Goal: Task Accomplishment & Management: Manage account settings

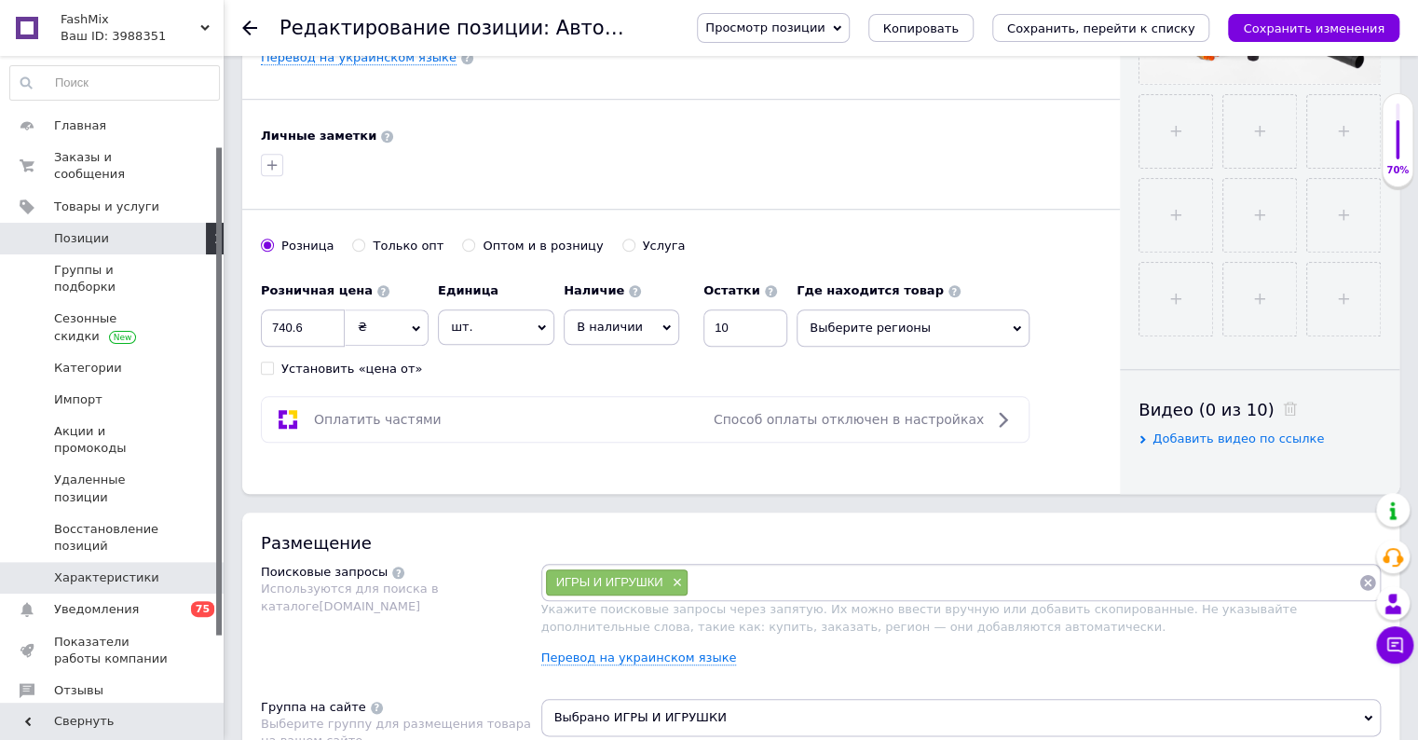
scroll to position [207, 0]
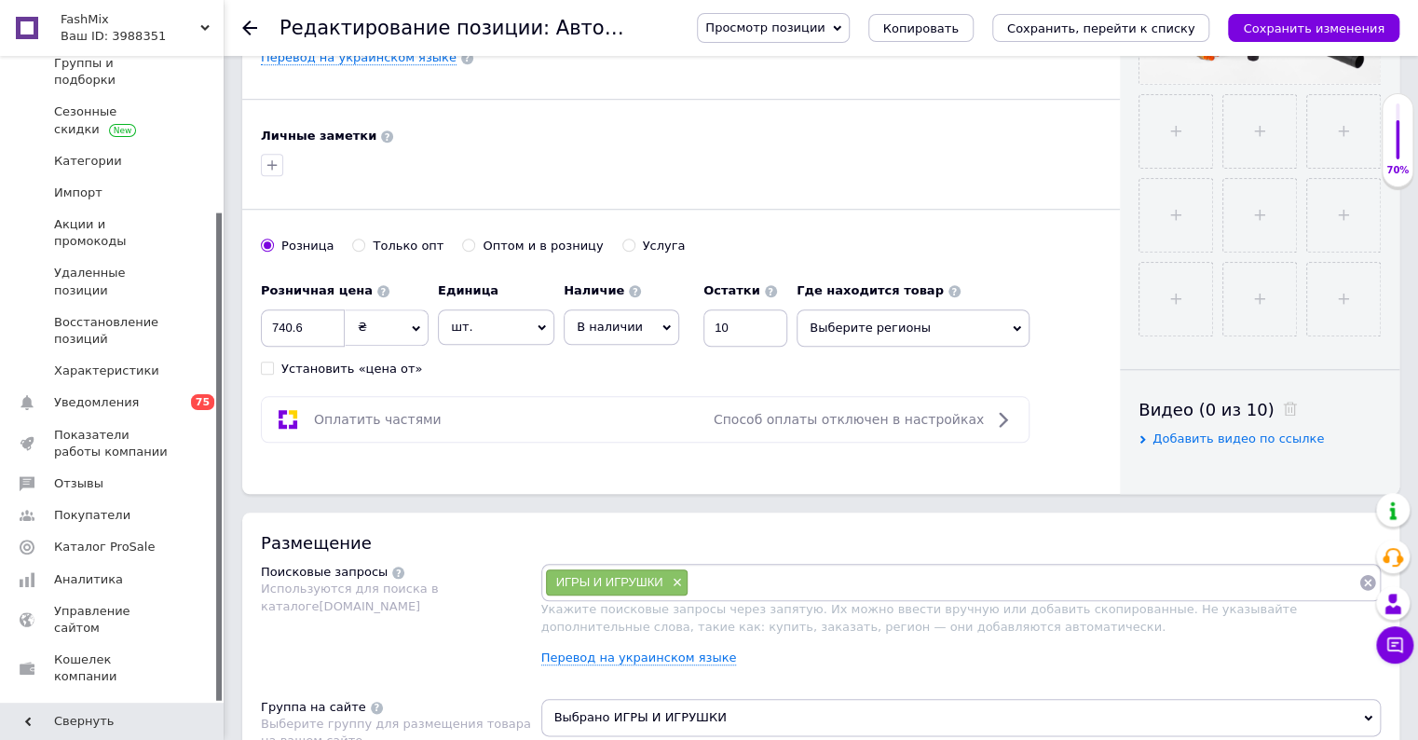
click at [96, 732] on span "Настройки" at bounding box center [88, 740] width 68 height 17
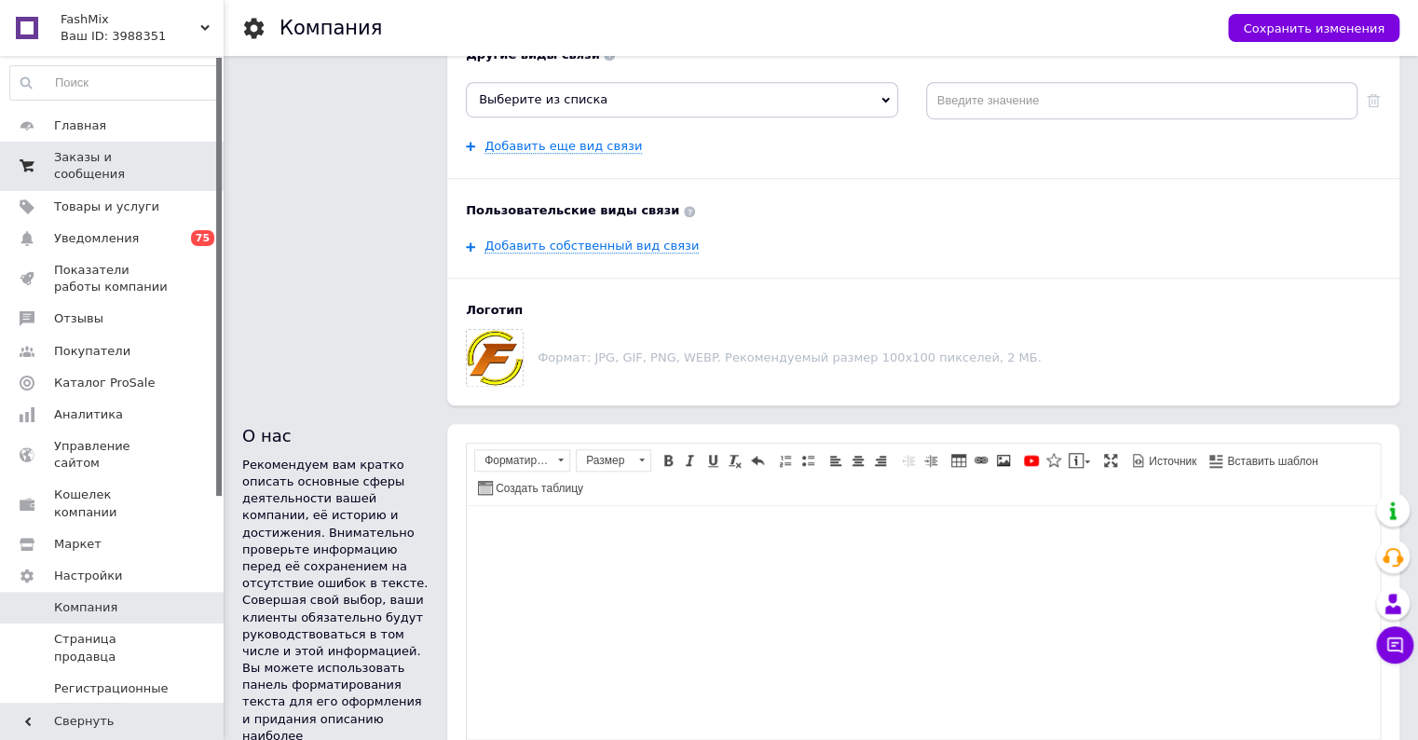
click at [93, 149] on span "Заказы и сообщения" at bounding box center [113, 166] width 118 height 34
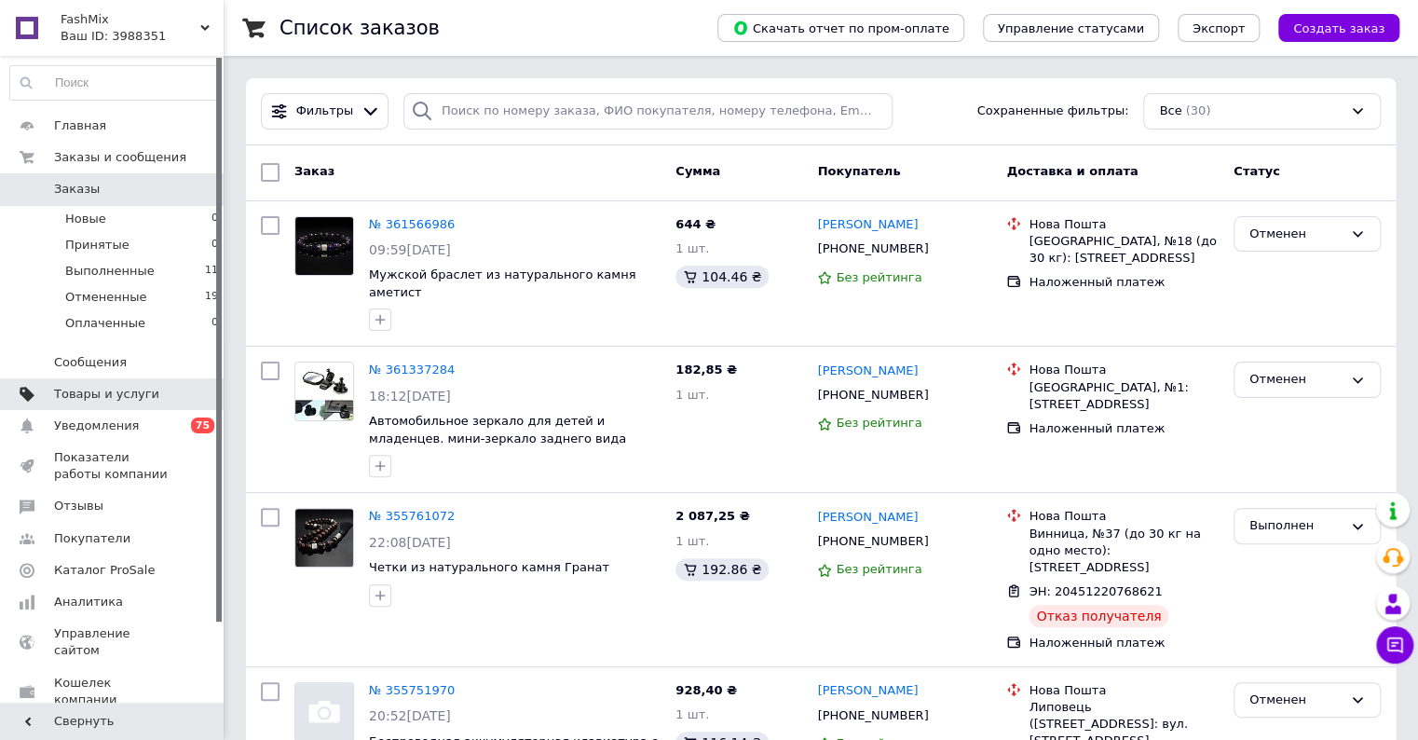
click at [119, 387] on span "Товары и услуги" at bounding box center [106, 394] width 105 height 17
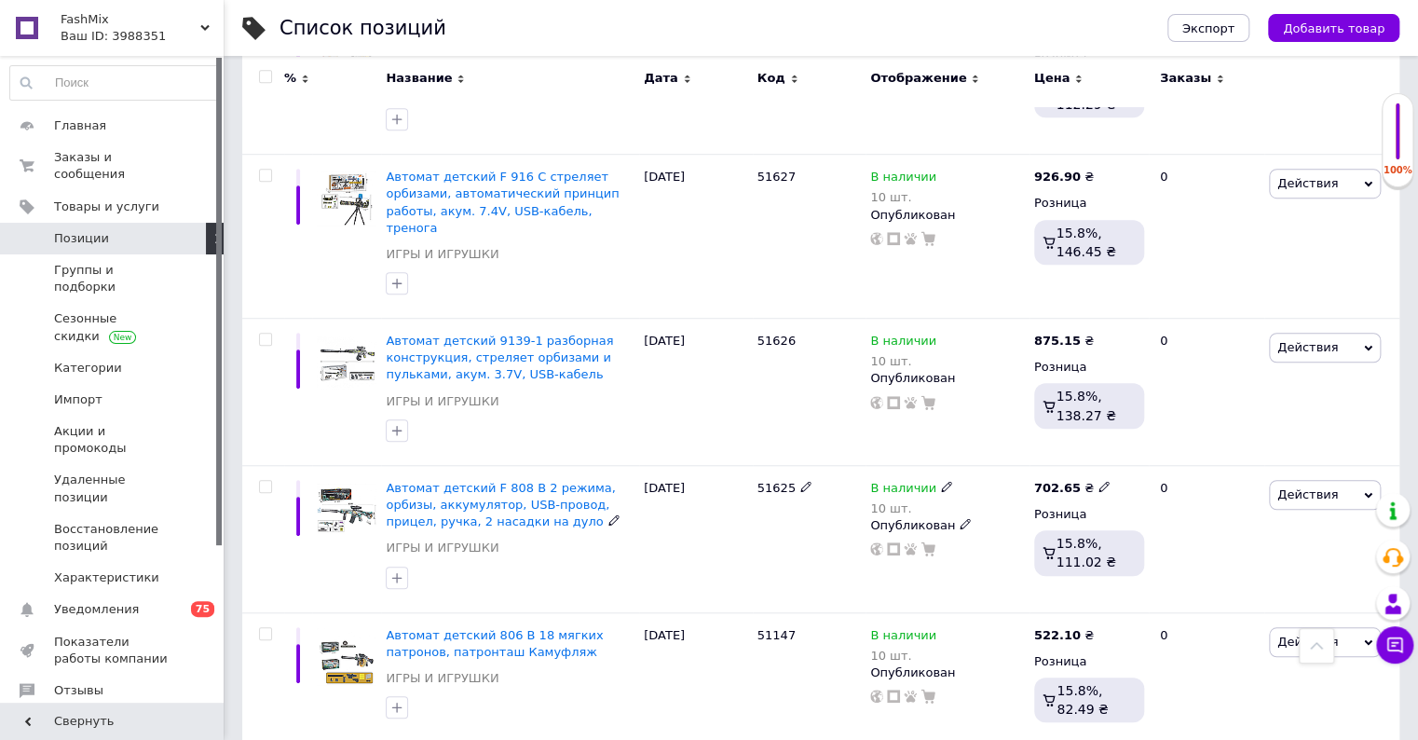
scroll to position [4348, 0]
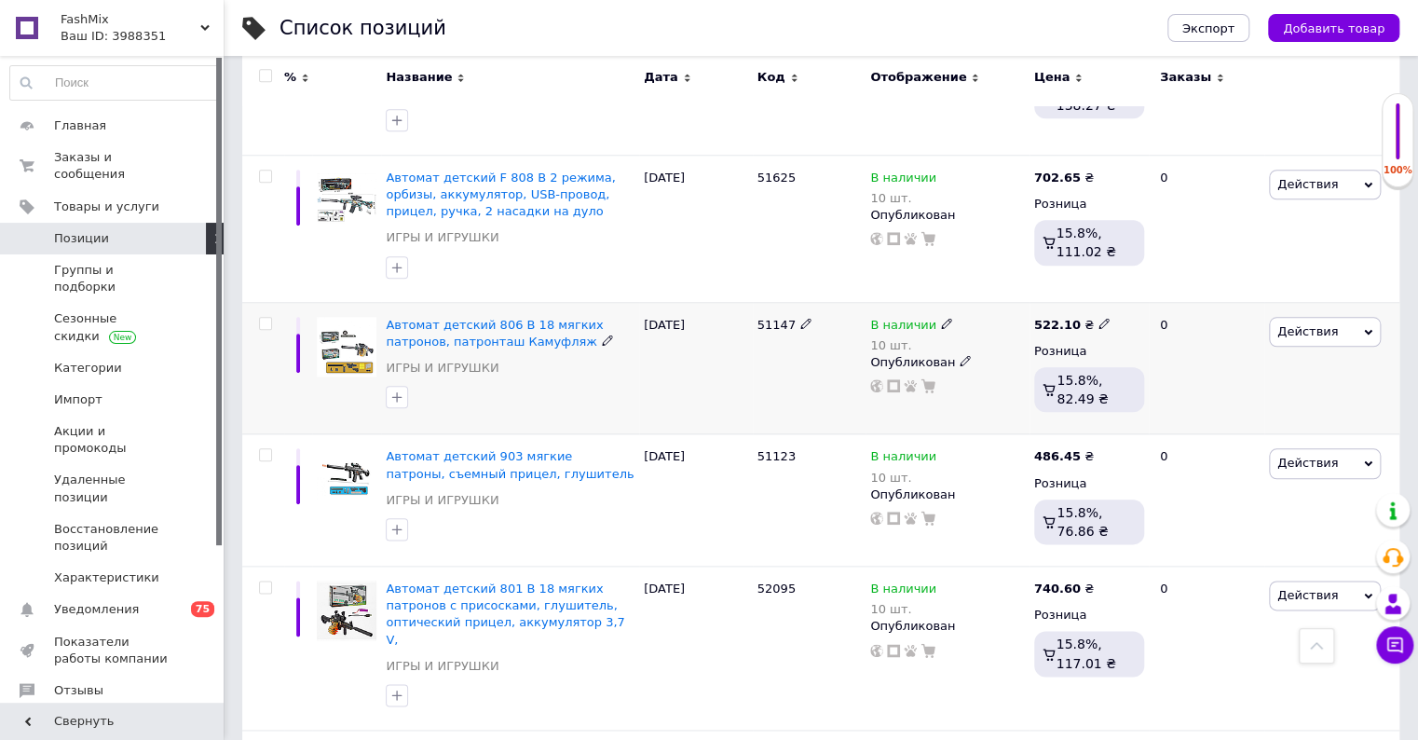
click at [324, 317] on img at bounding box center [347, 347] width 60 height 60
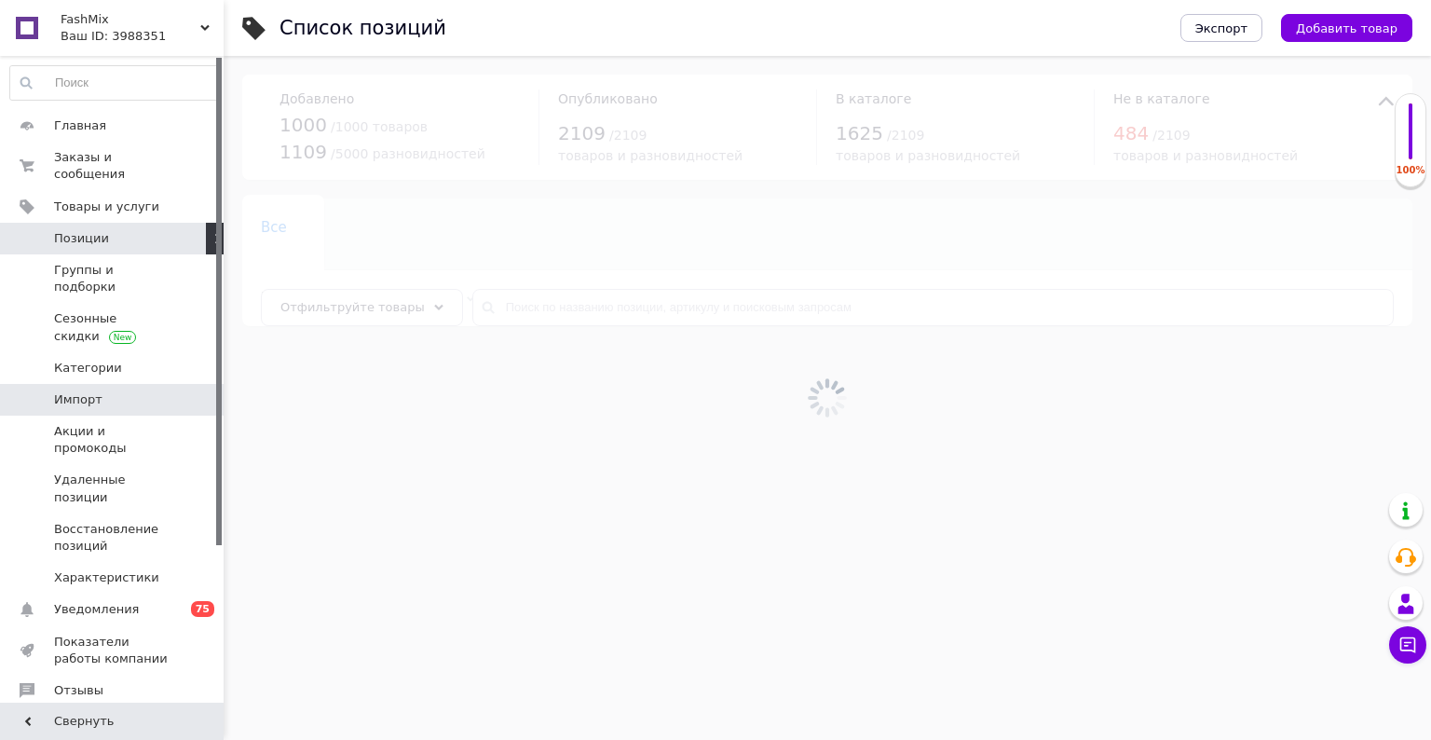
click at [93, 391] on span "Импорт" at bounding box center [78, 399] width 48 height 17
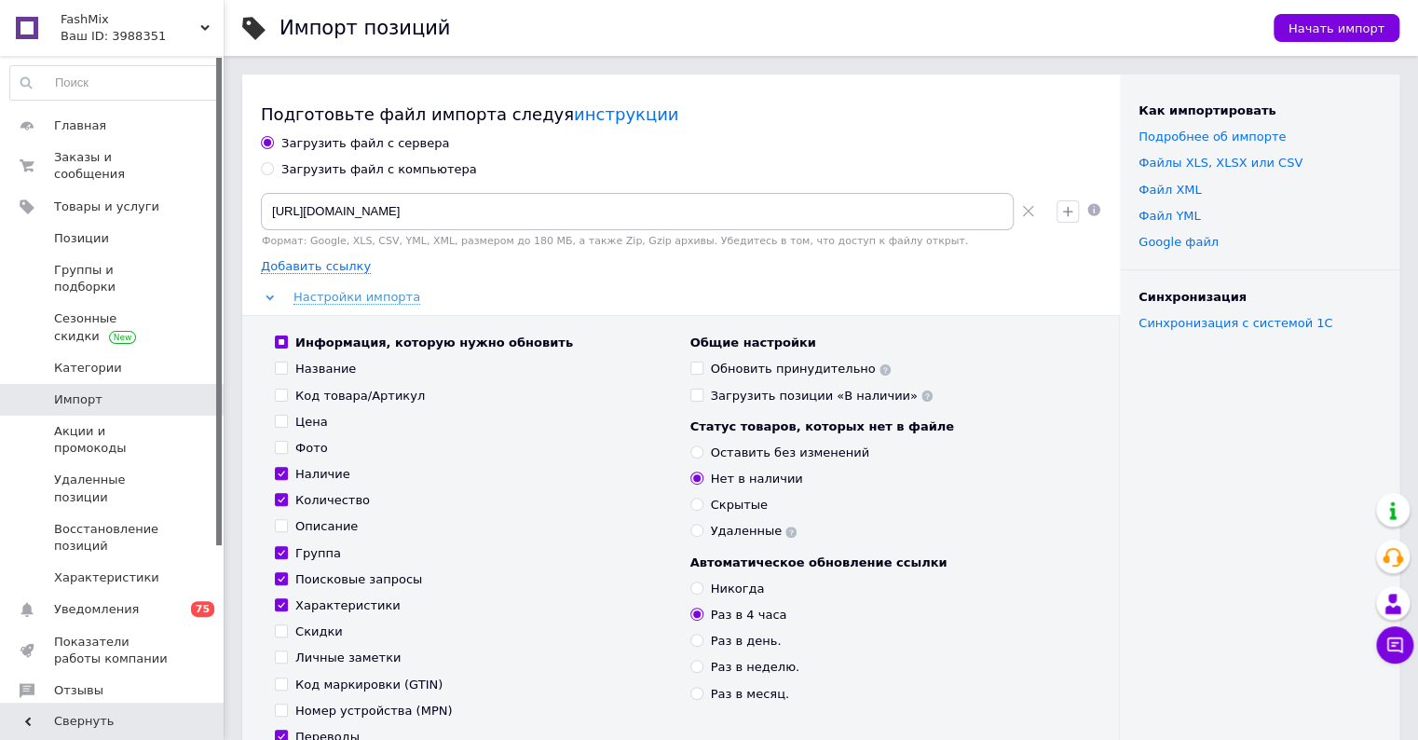
scroll to position [310, 0]
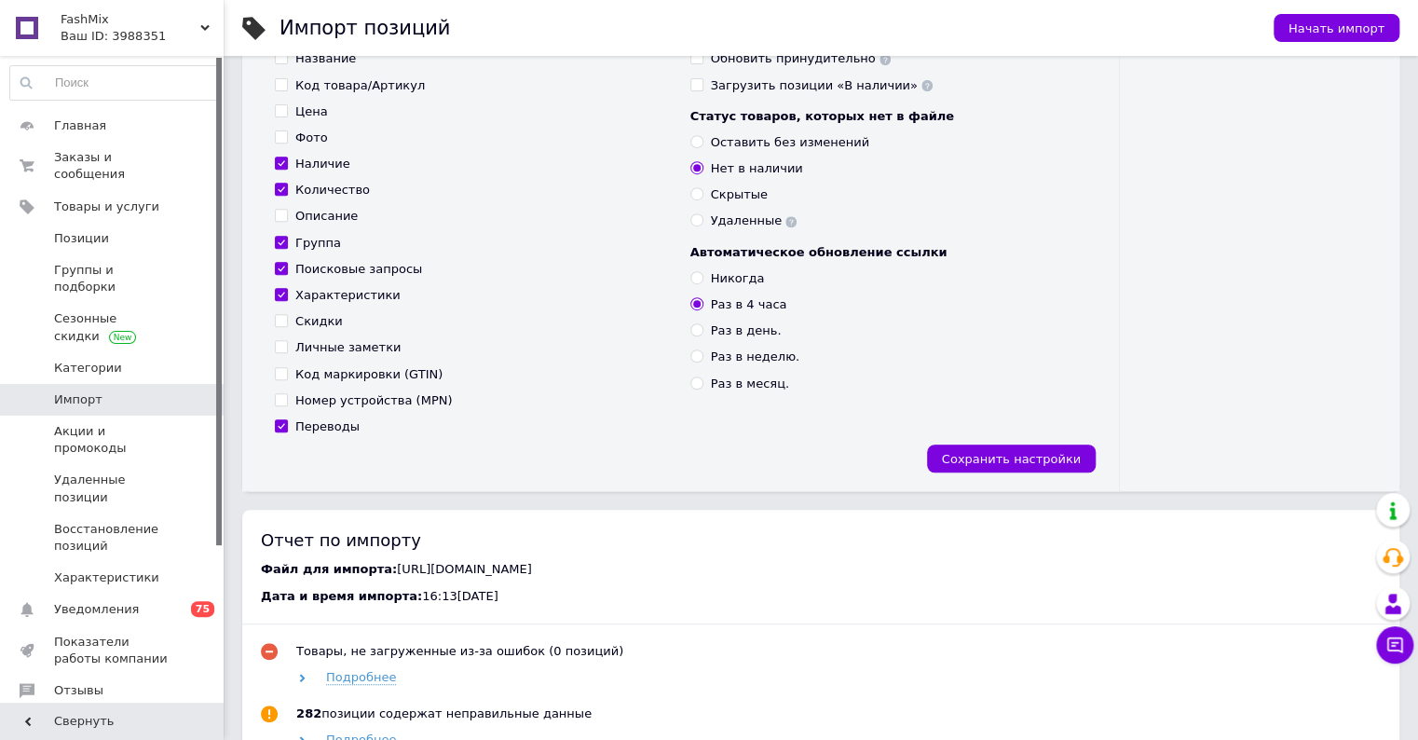
click at [692, 190] on input "Скрытые" at bounding box center [697, 193] width 12 height 12
radio input "true"
click at [691, 166] on input "Нет в наличии" at bounding box center [697, 167] width 12 height 12
radio input "true"
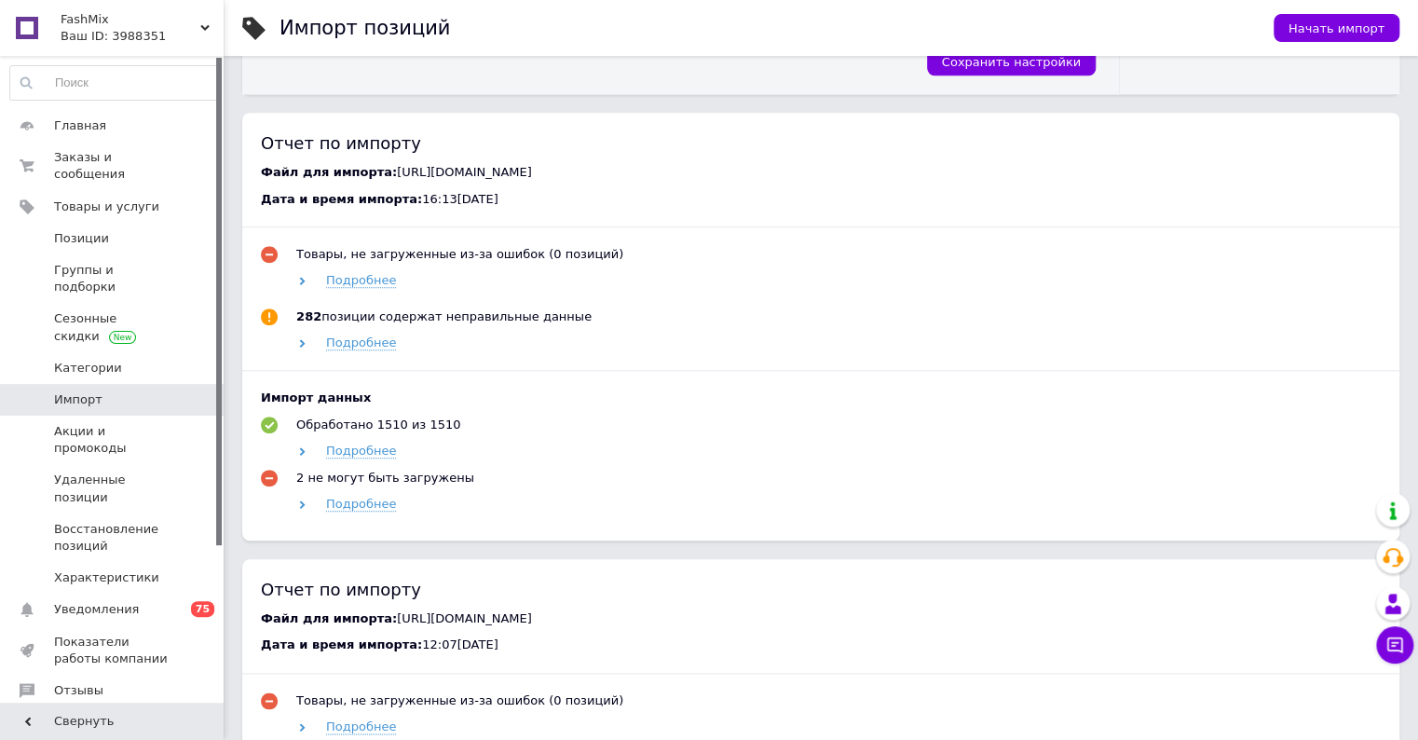
scroll to position [0, 0]
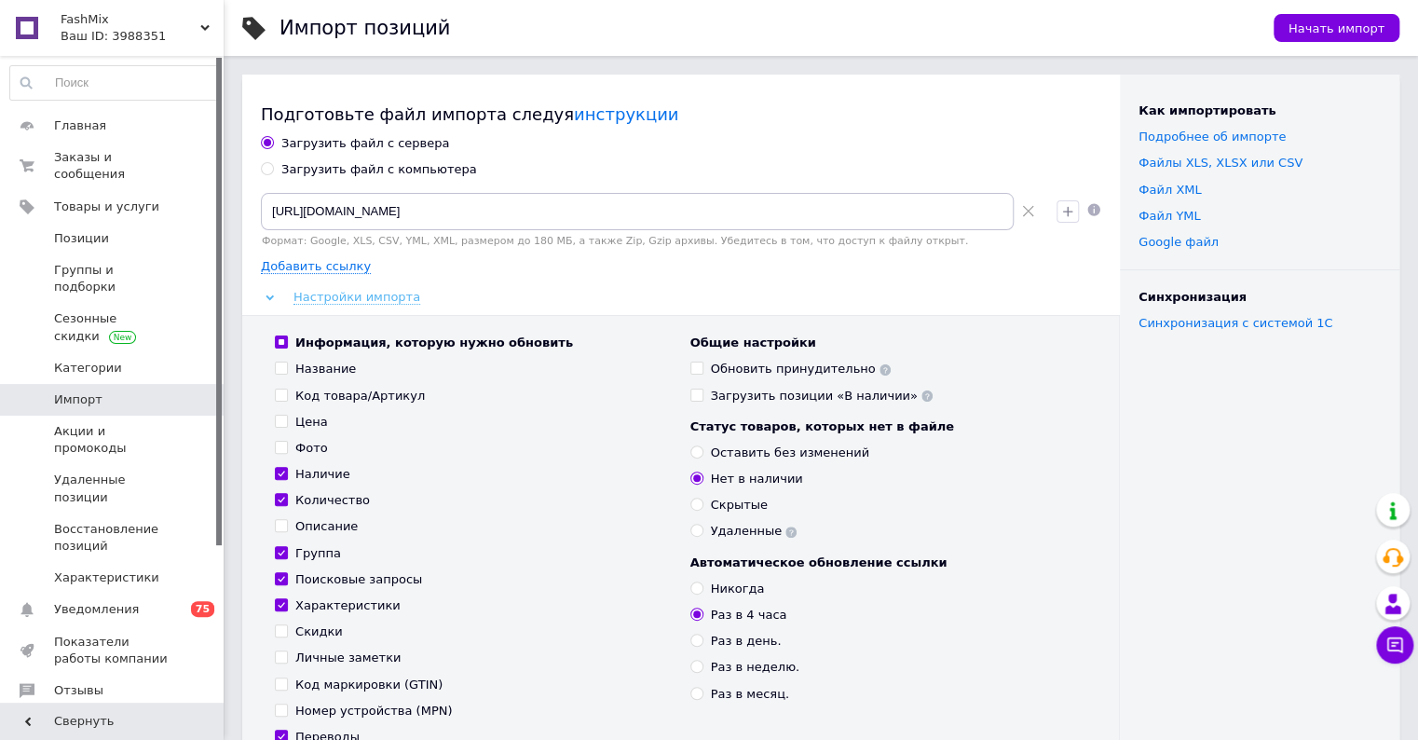
click at [344, 297] on span "Настройки импорта" at bounding box center [357, 297] width 127 height 15
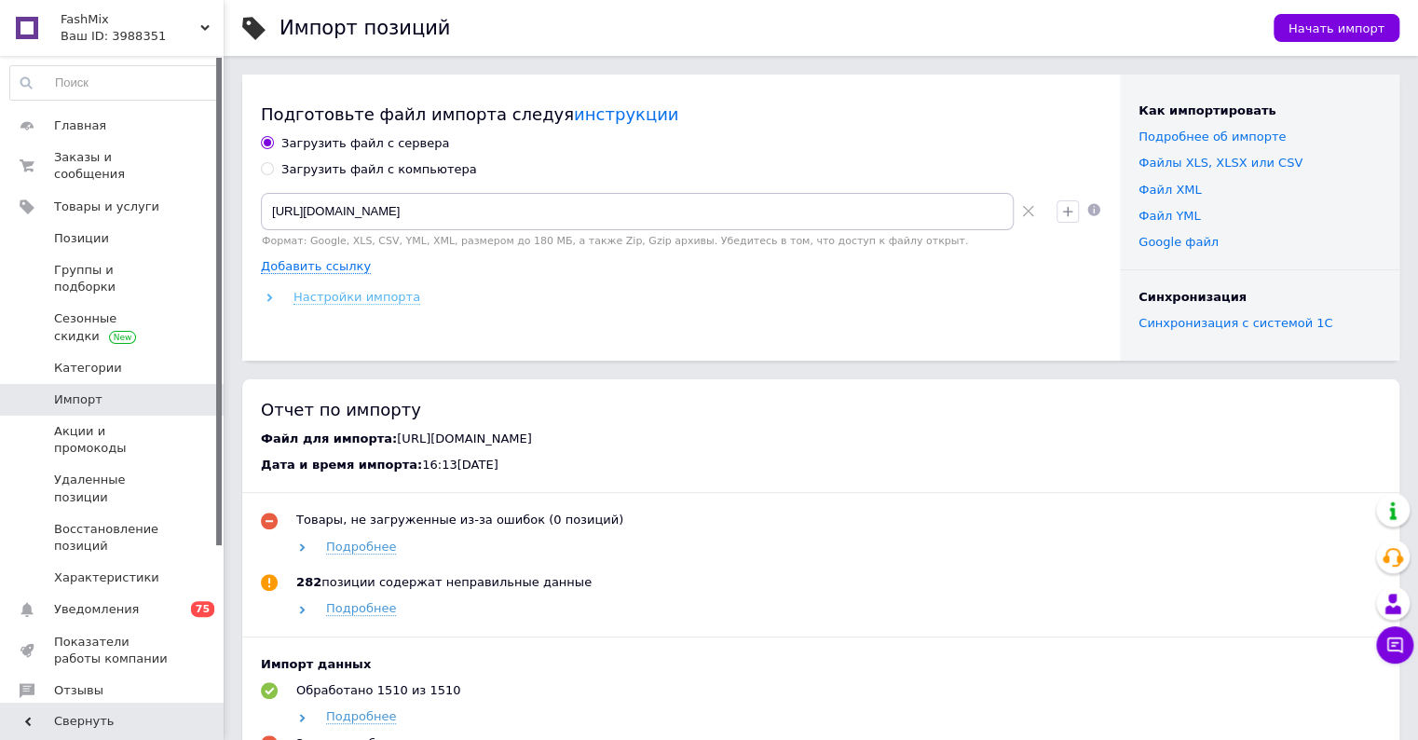
click at [344, 297] on span "Настройки импорта" at bounding box center [357, 297] width 127 height 15
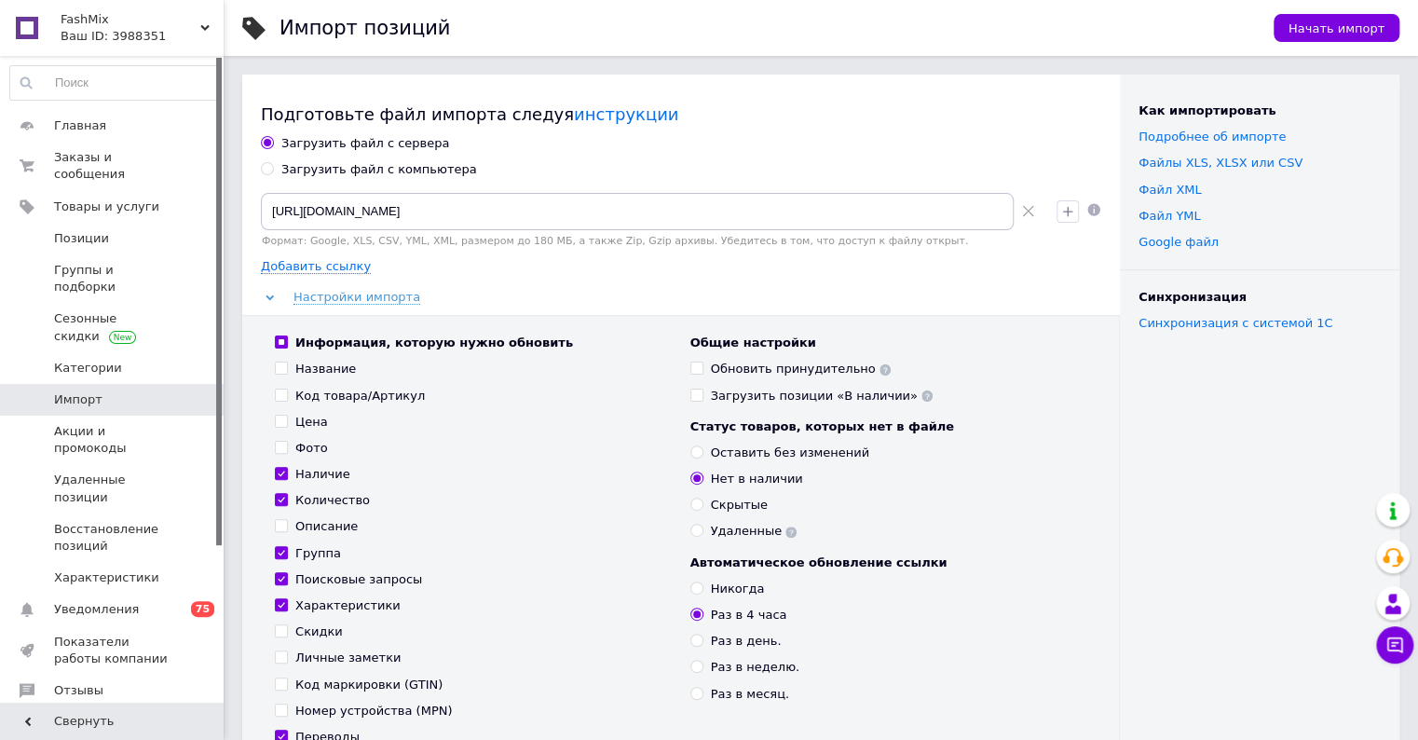
click at [695, 612] on input "Раз в 4 часа" at bounding box center [697, 614] width 12 height 12
click at [695, 590] on input "Никогда" at bounding box center [697, 587] width 12 height 12
radio input "true"
click at [701, 613] on input "Раз в 4 часа" at bounding box center [697, 614] width 12 height 12
radio input "true"
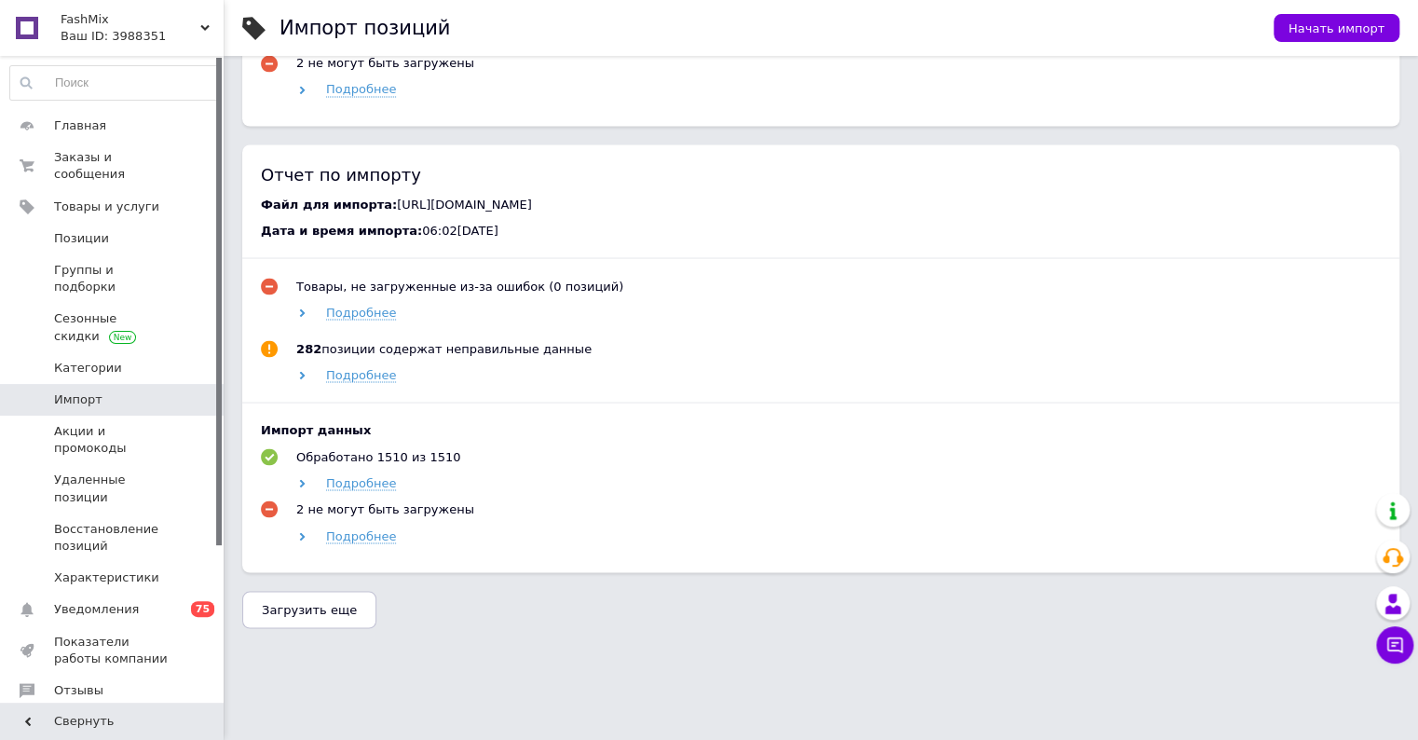
scroll to position [1573, 0]
click at [317, 603] on span "Загрузить еще" at bounding box center [309, 609] width 95 height 14
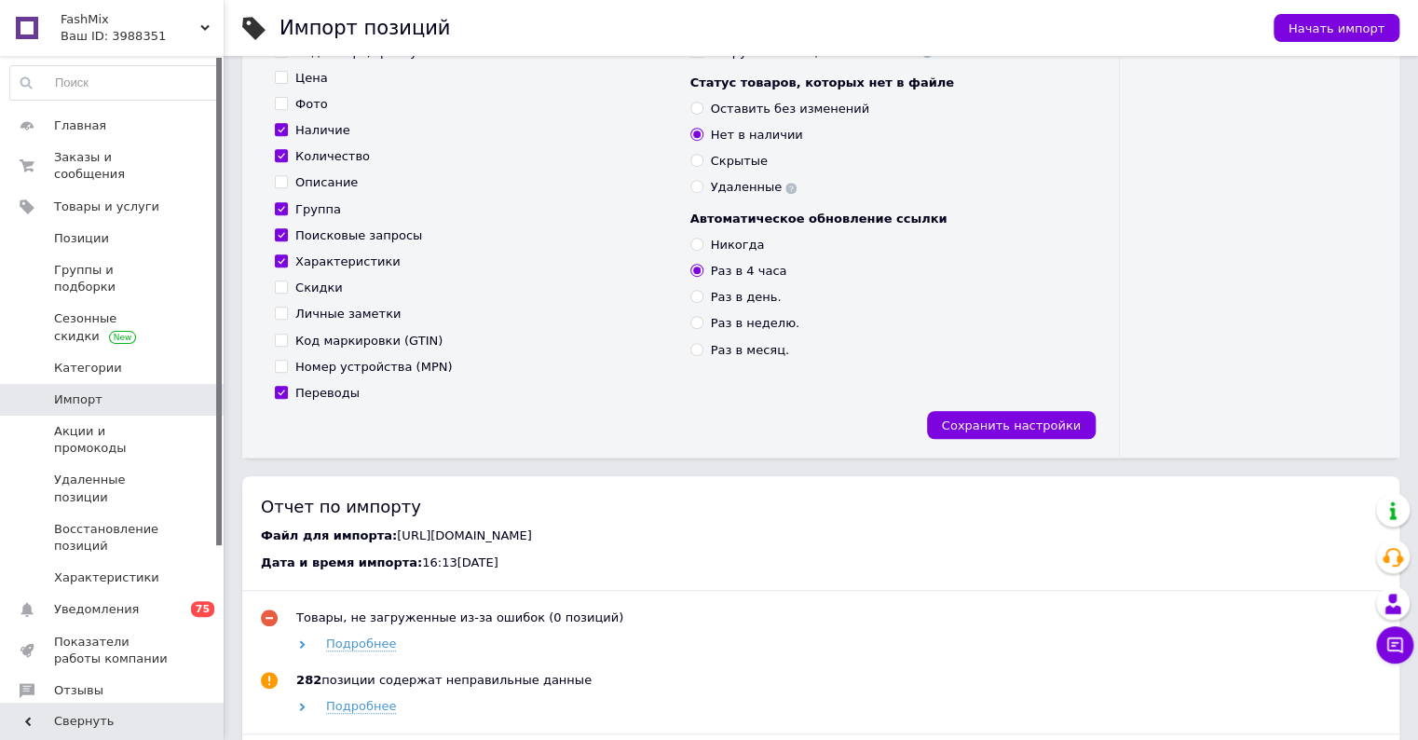
scroll to position [0, 0]
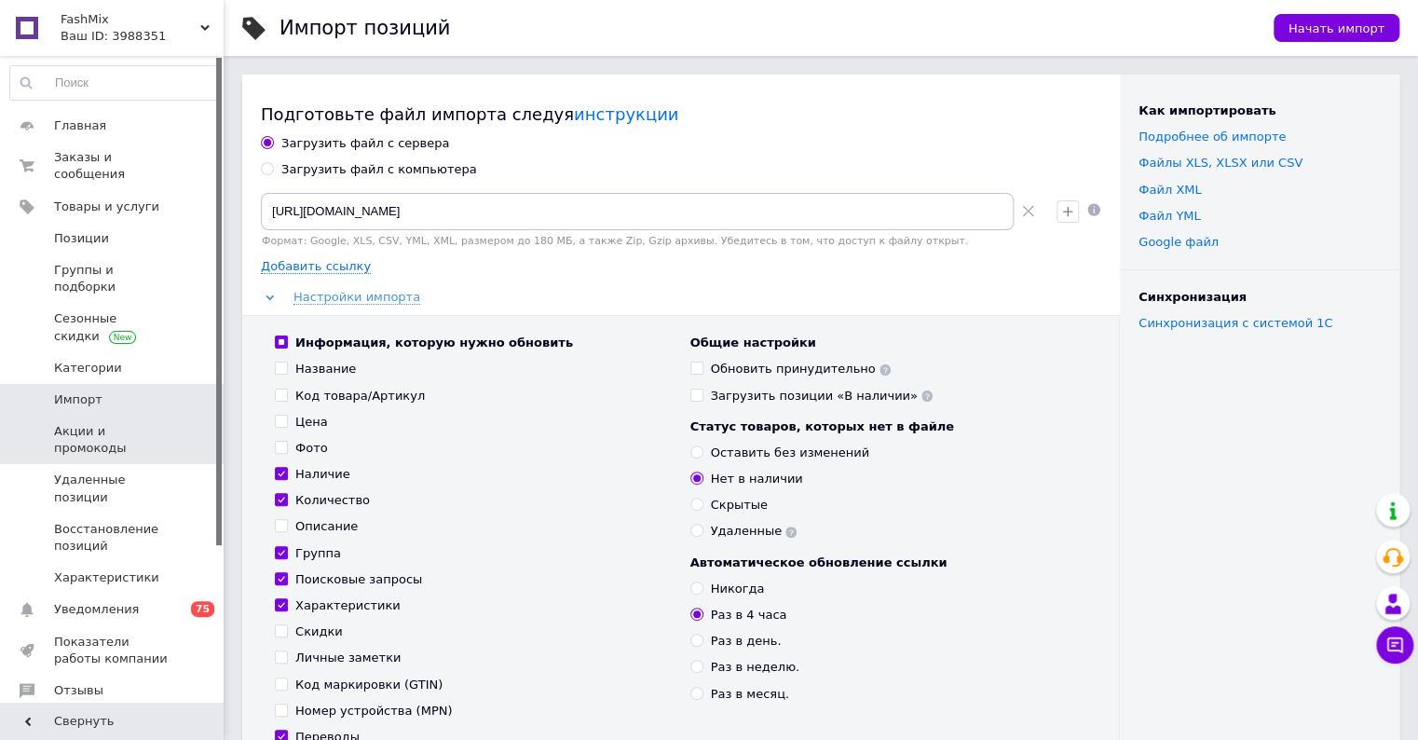
click at [103, 423] on span "Акции и промокоды" at bounding box center [113, 440] width 118 height 34
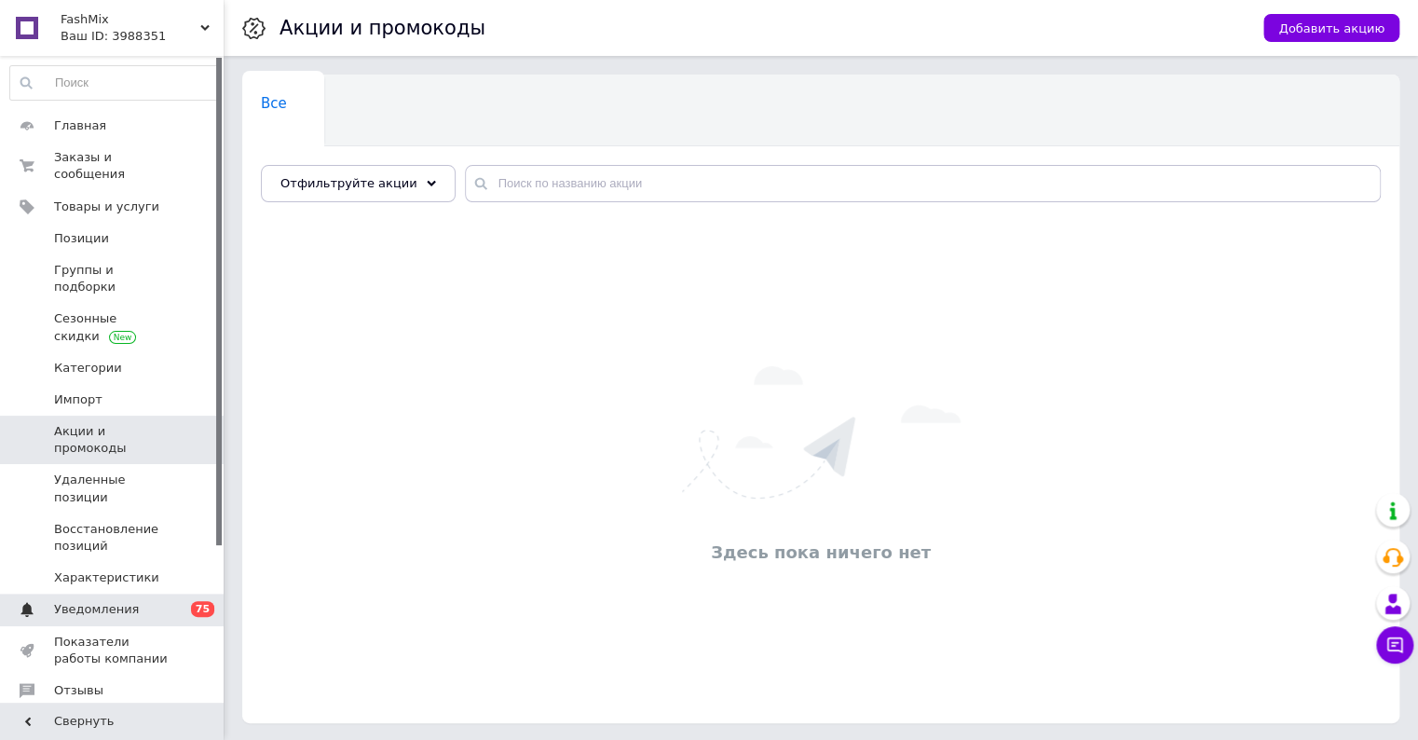
click at [110, 601] on span "Уведомления" at bounding box center [96, 609] width 85 height 17
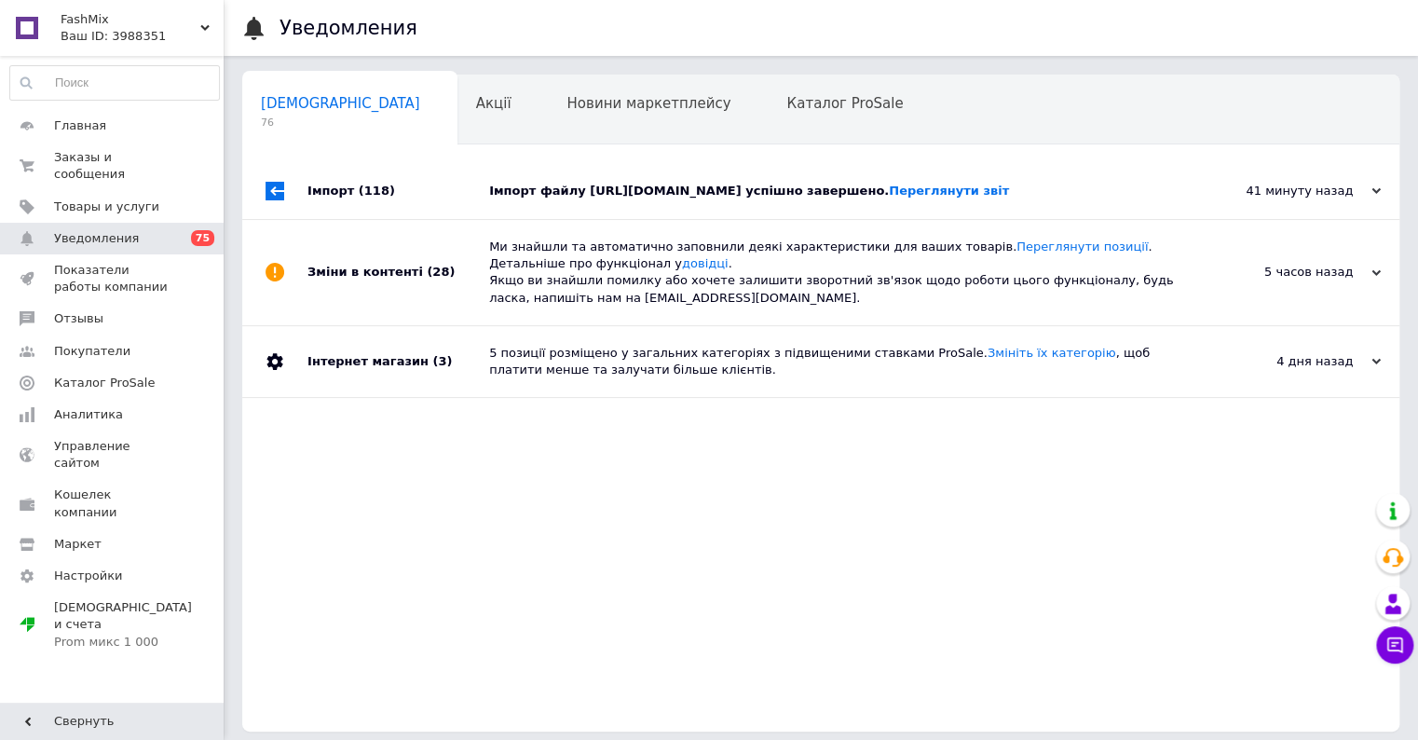
click at [663, 187] on div "Імпорт файлу [URL][DOMAIN_NAME] успішно завершено. Переглянути звіт" at bounding box center [841, 191] width 705 height 17
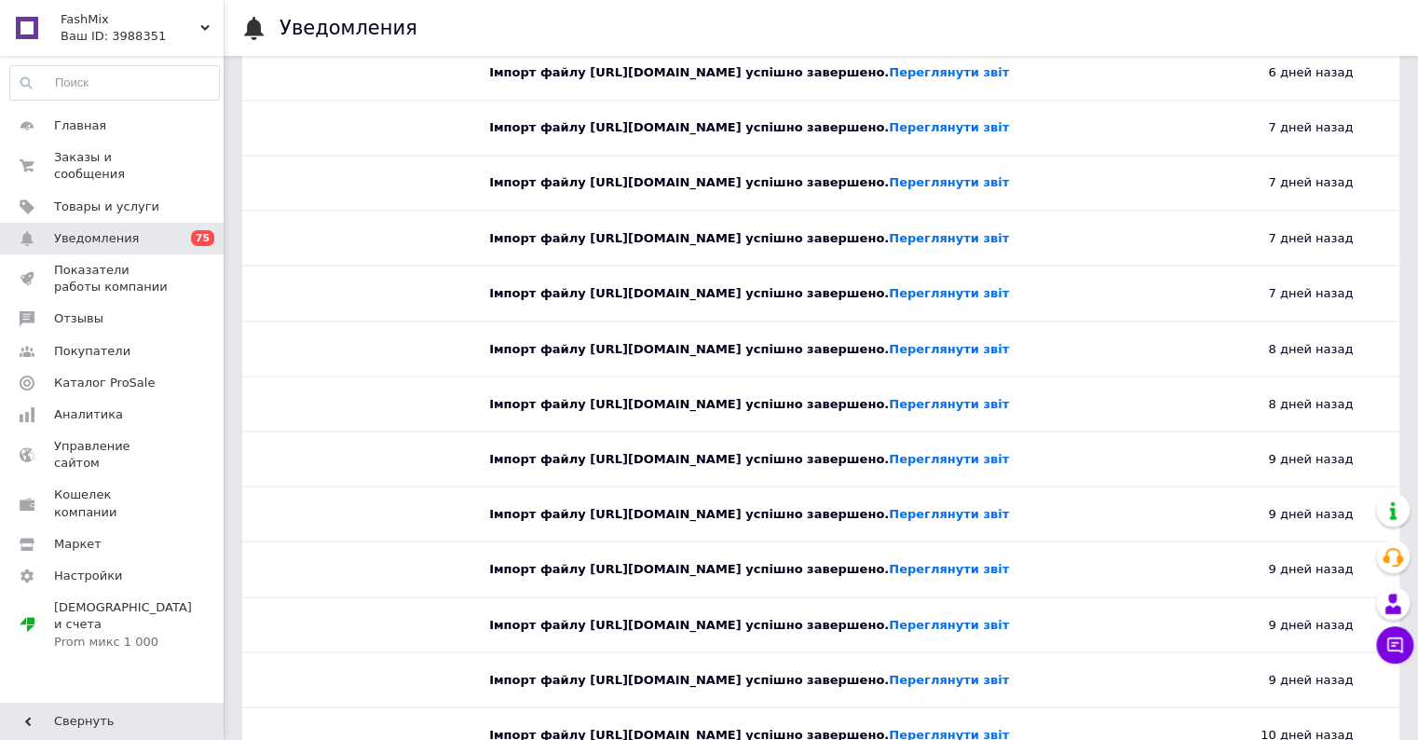
scroll to position [3106, 0]
